Goal: Transaction & Acquisition: Purchase product/service

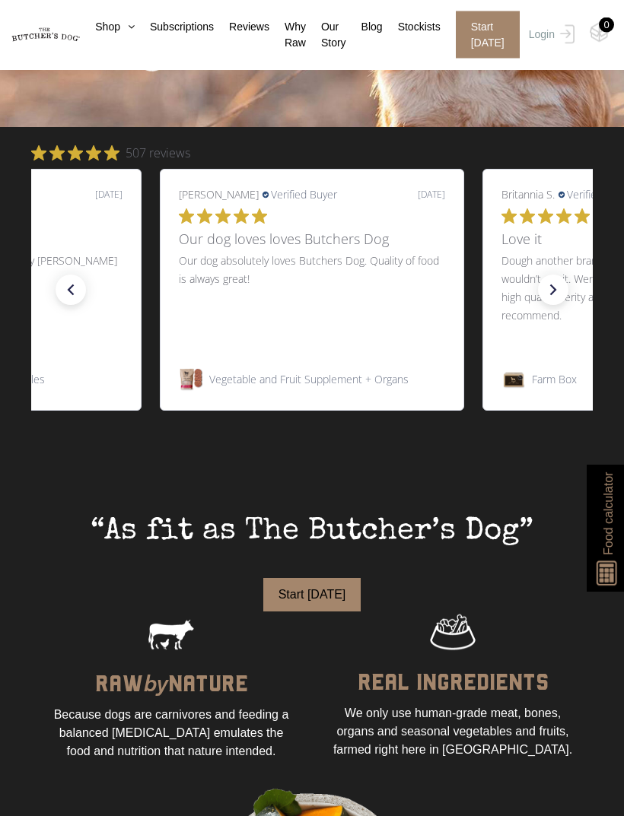
scroll to position [382, 0]
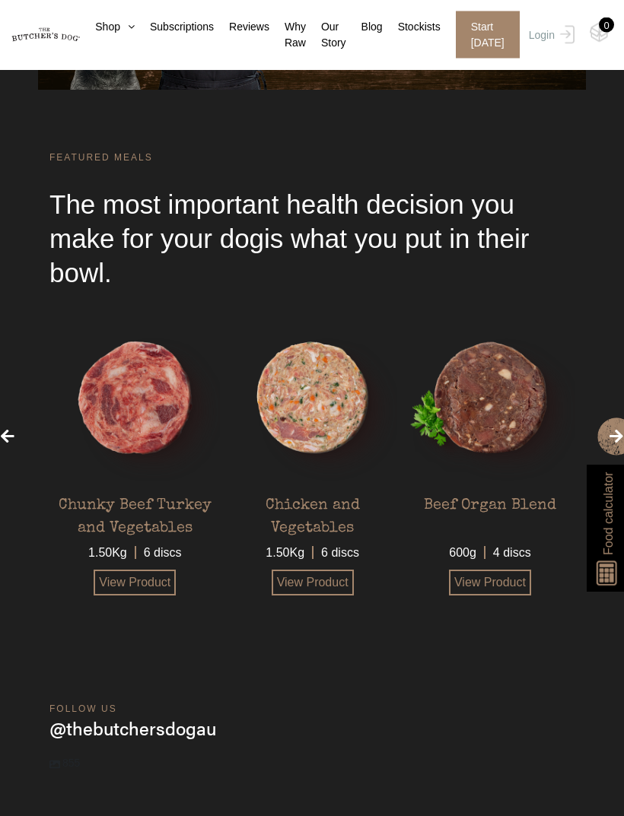
scroll to position [3072, 0]
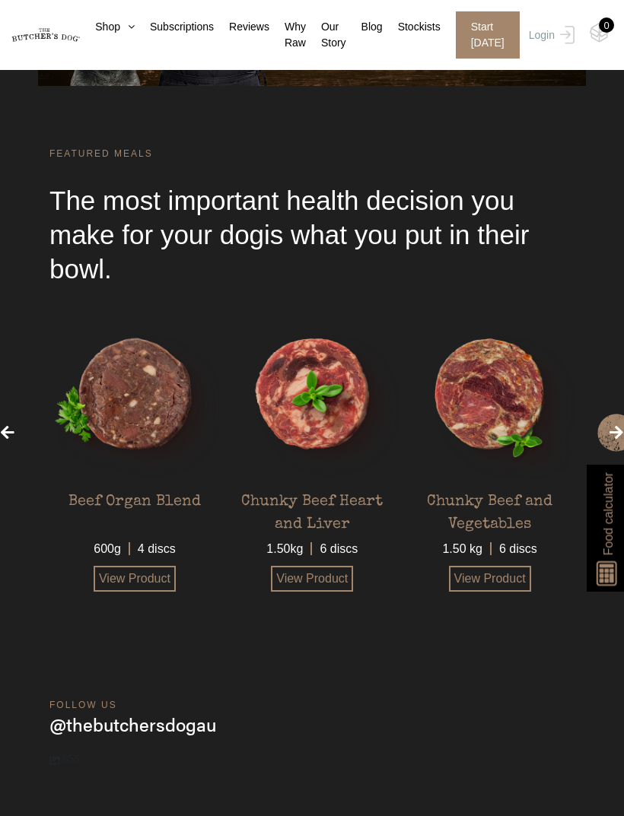
click at [0, 0] on img at bounding box center [0, 0] width 0 height 0
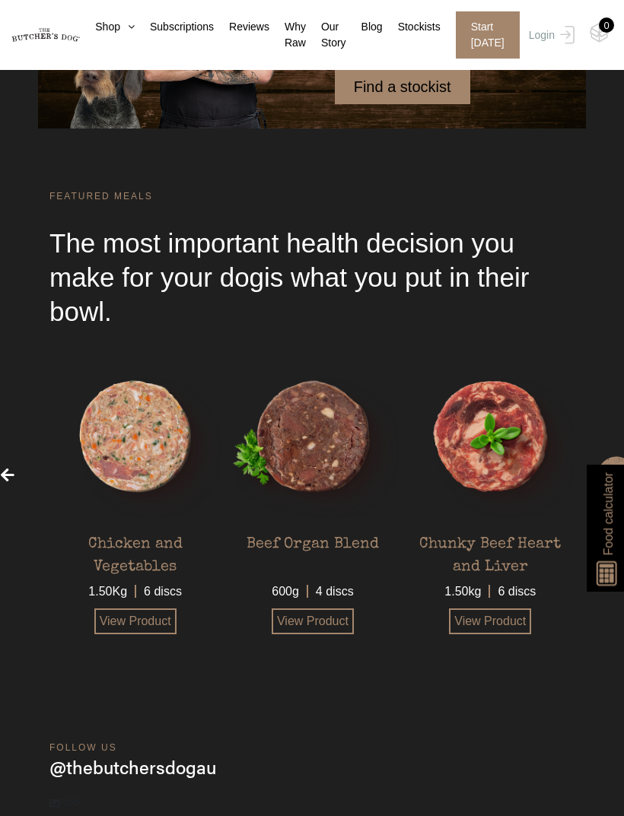
scroll to position [3028, 0]
click at [0, 0] on img at bounding box center [0, 0] width 0 height 0
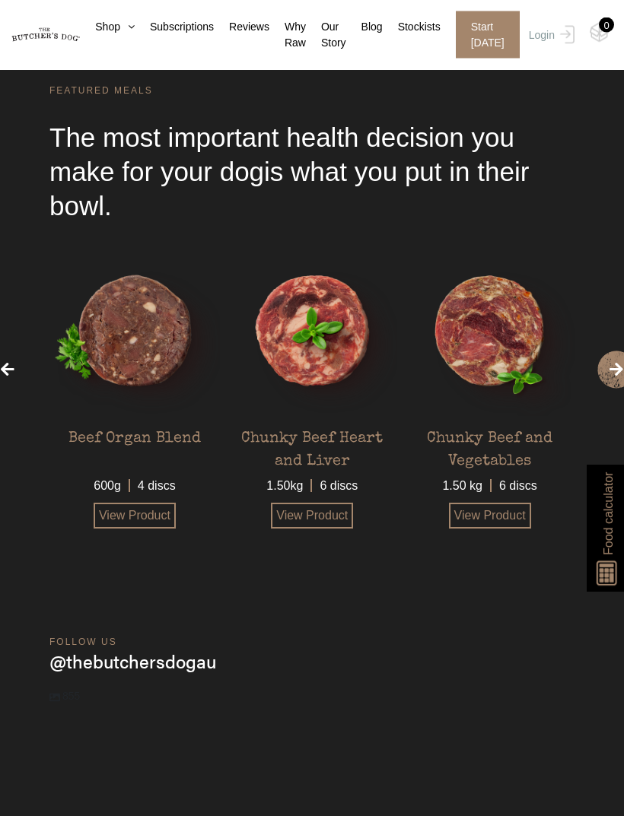
scroll to position [3135, 0]
click at [313, 519] on link "View Product" at bounding box center [312, 516] width 82 height 26
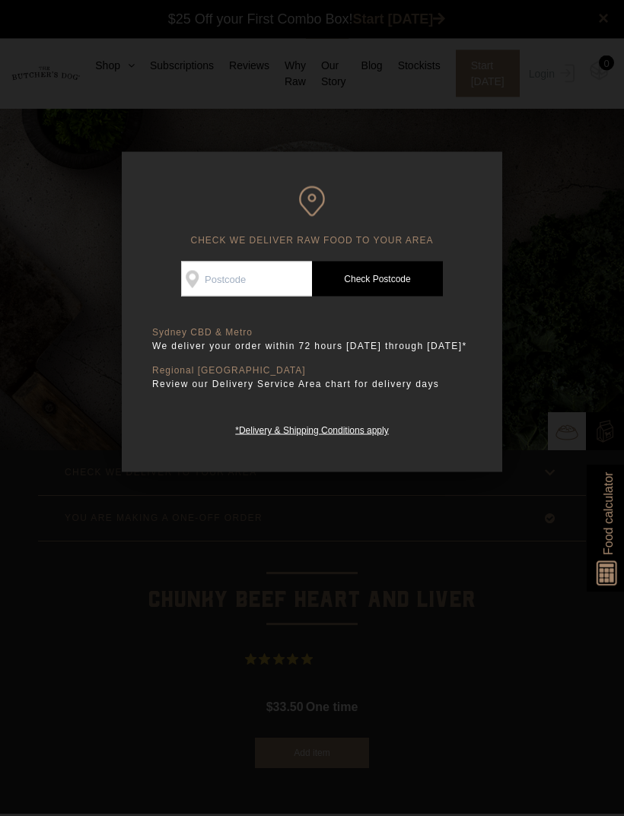
scroll to position [1, 0]
click at [258, 288] on input "Check Availability At" at bounding box center [246, 279] width 131 height 35
type input "2147"
click at [408, 283] on link "Check Postcode" at bounding box center [377, 279] width 131 height 35
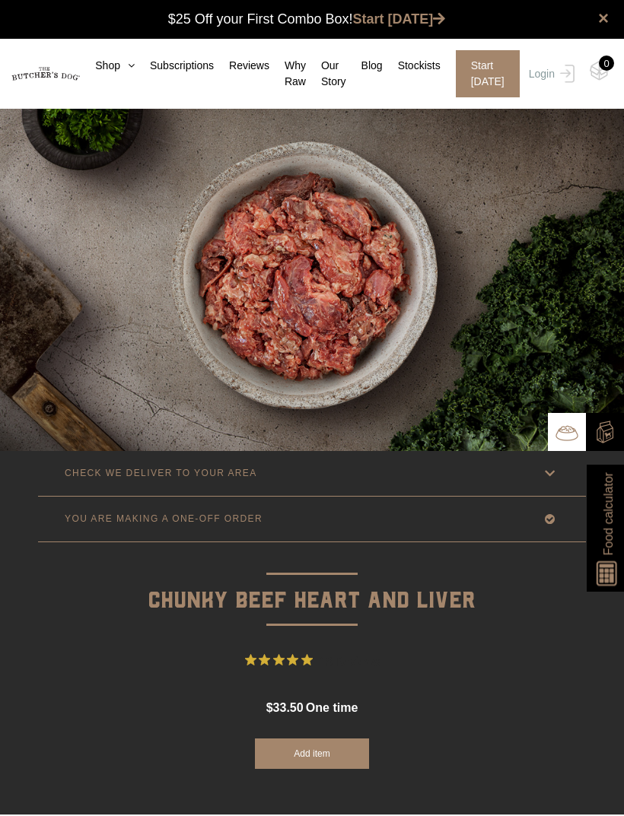
scroll to position [1, 0]
click at [554, 475] on icon at bounding box center [549, 472] width 19 height 19
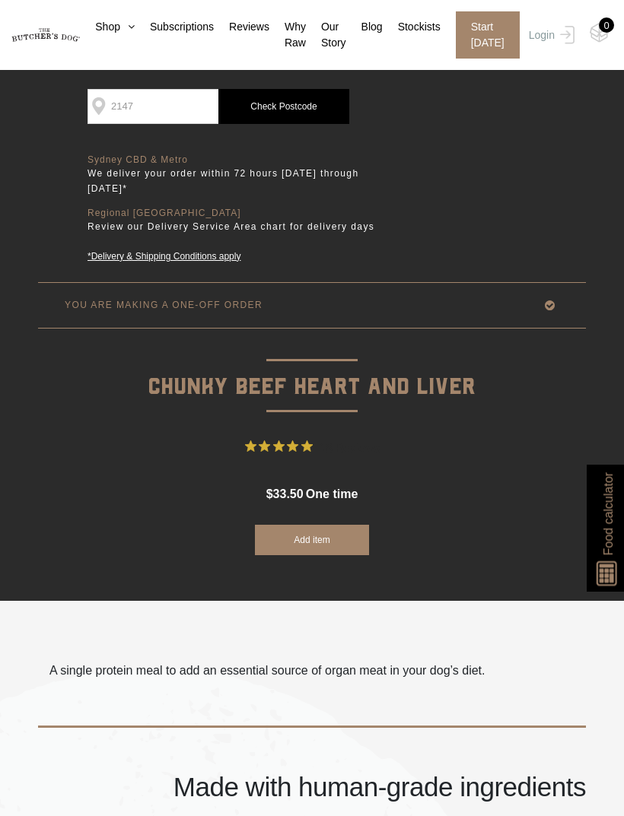
scroll to position [425, 0]
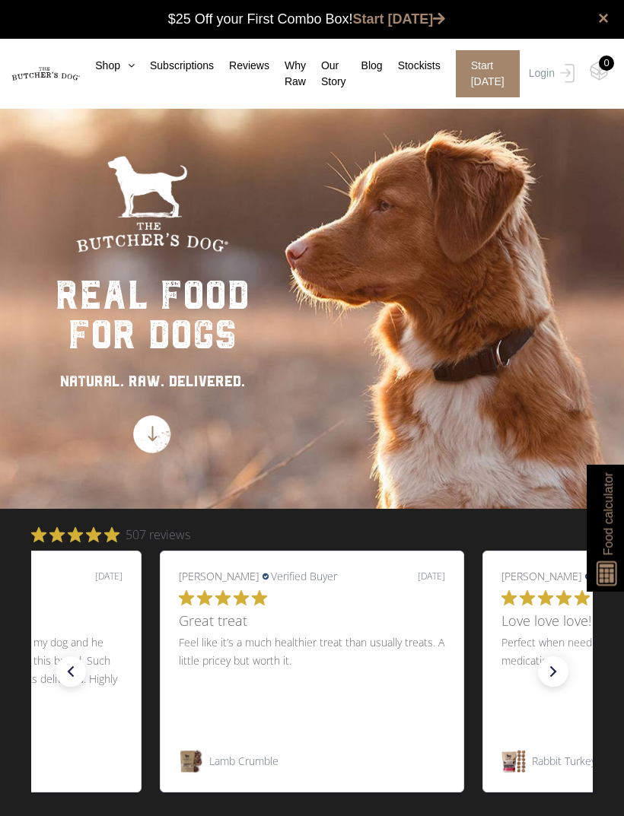
click at [399, 23] on link "Start [DATE]" at bounding box center [399, 18] width 93 height 15
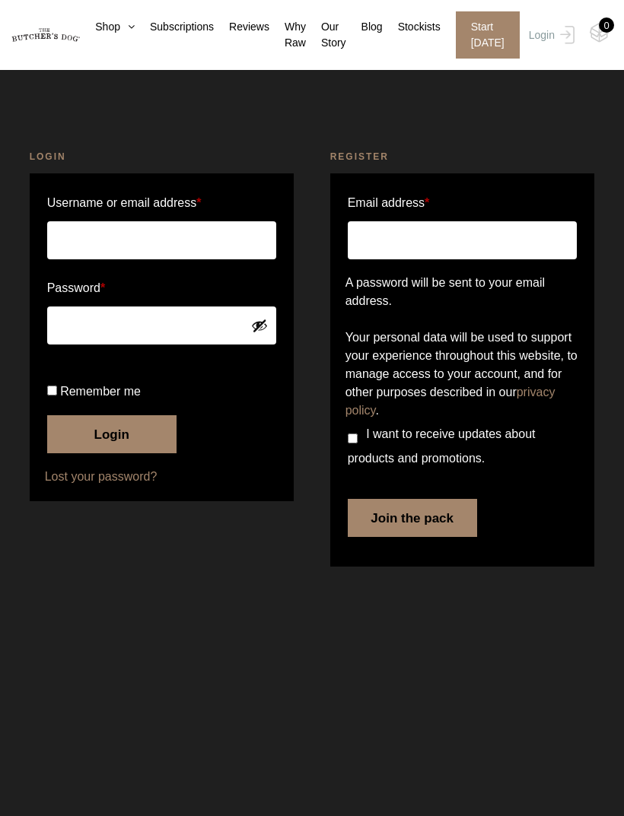
click at [100, 35] on link "Shop" at bounding box center [107, 27] width 55 height 16
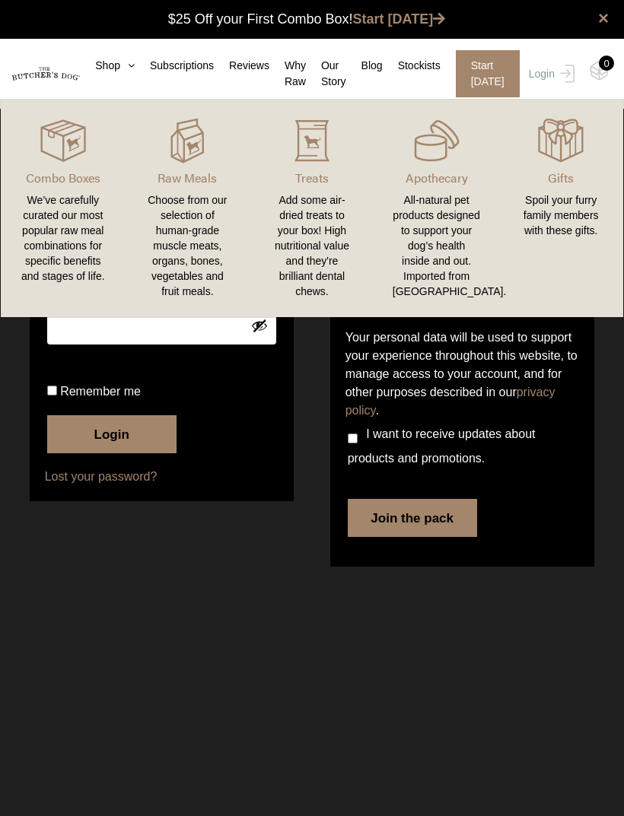
click at [0, 0] on img at bounding box center [0, 0] width 0 height 0
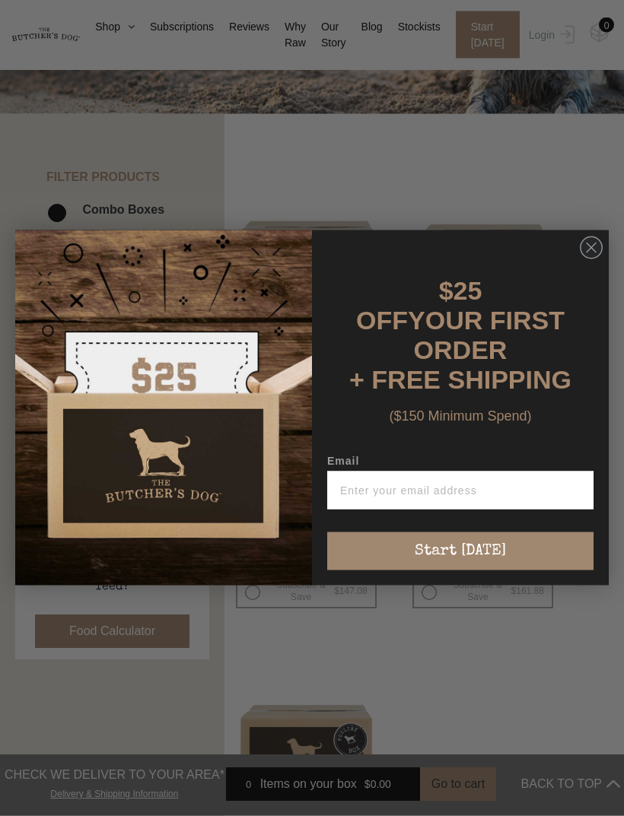
scroll to position [268, 0]
click at [591, 259] on circle "Close dialog" at bounding box center [591, 248] width 22 height 22
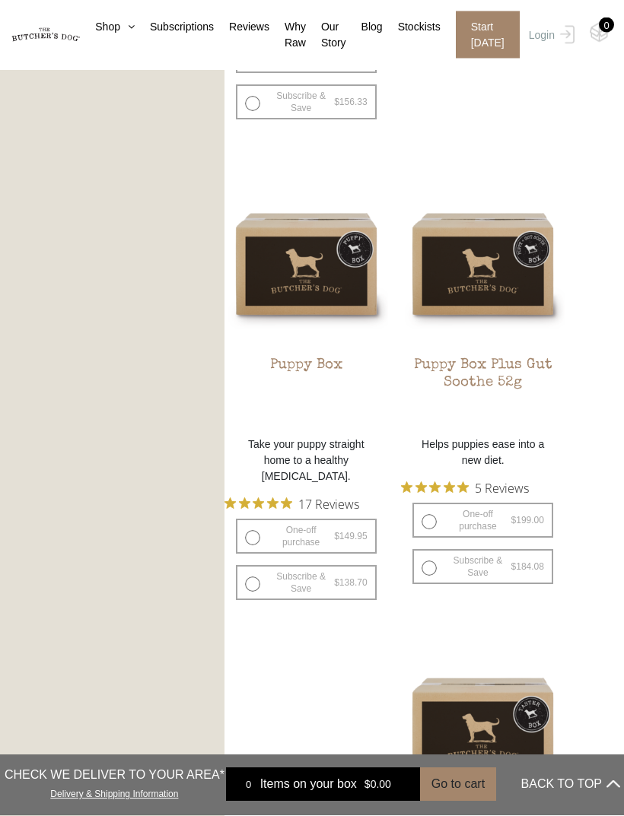
scroll to position [1241, 0]
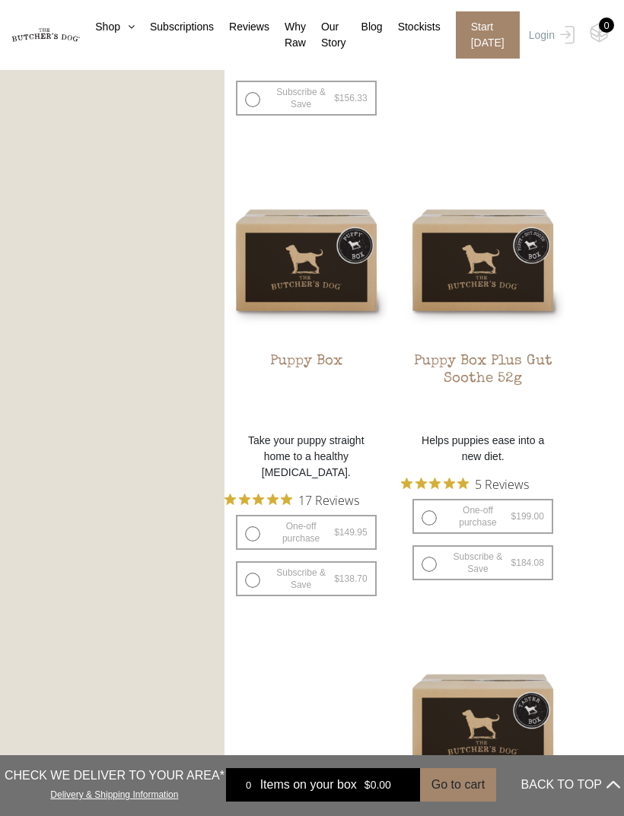
click at [0, 0] on img at bounding box center [0, 0] width 0 height 0
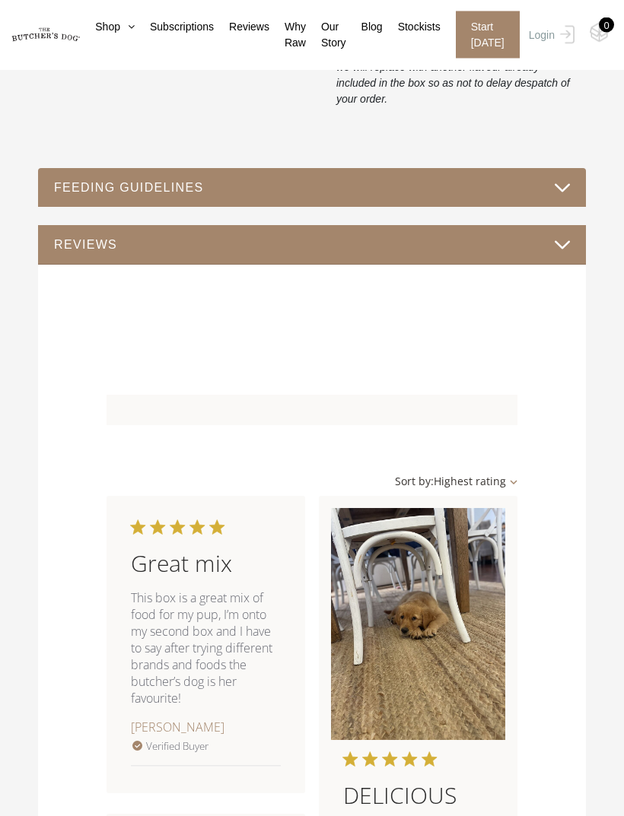
scroll to position [1188, 0]
click at [357, 197] on button "FEEDING GUIDELINES" at bounding box center [311, 187] width 517 height 21
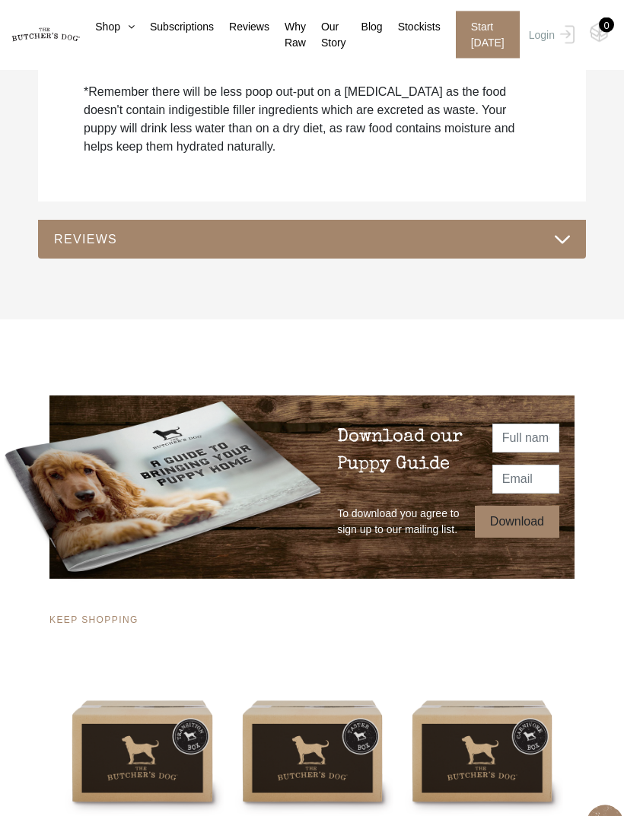
scroll to position [1847, 0]
